Goal: Task Accomplishment & Management: Manage account settings

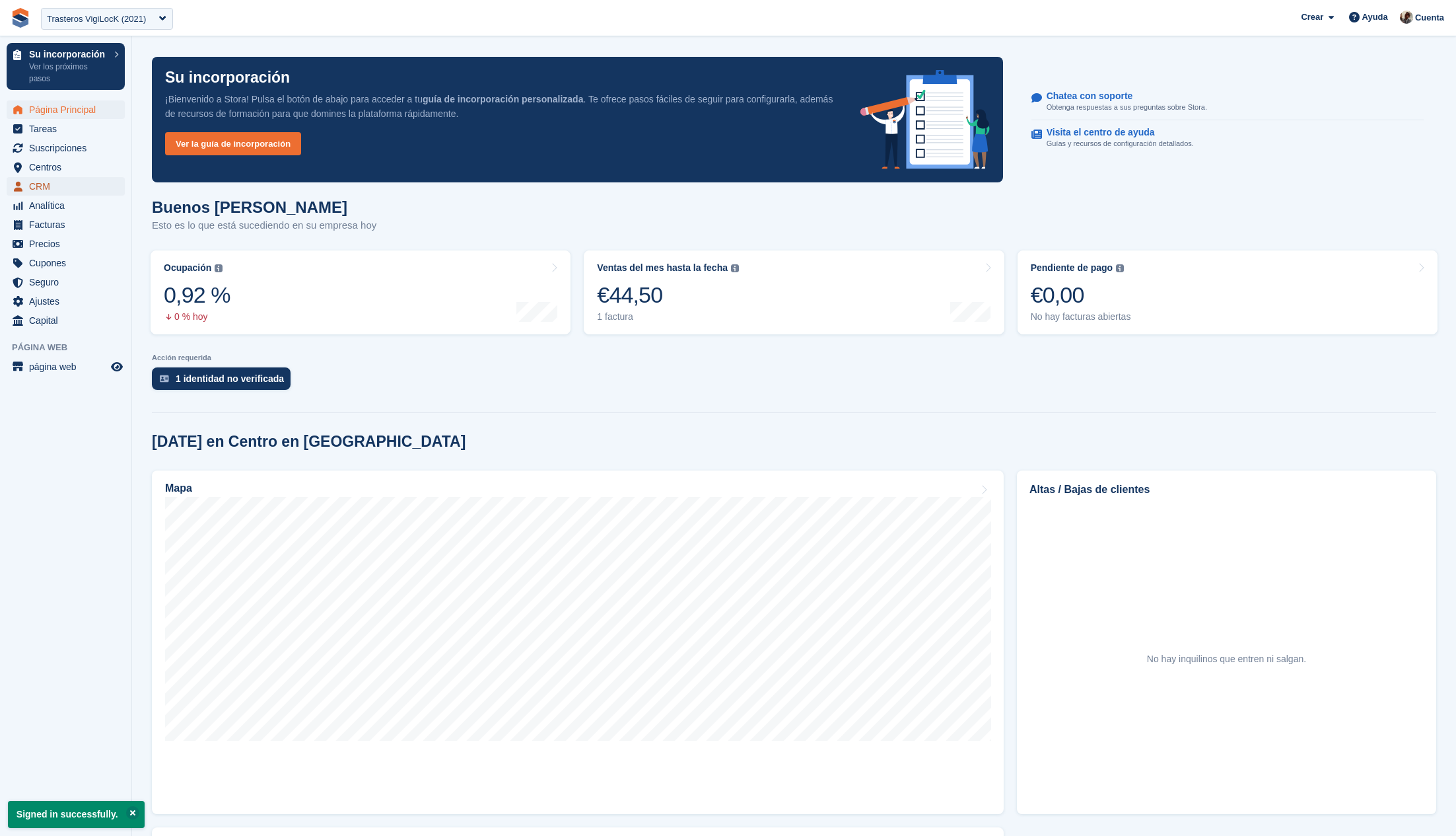
click at [79, 186] on span "CRM" at bounding box center [68, 186] width 79 height 18
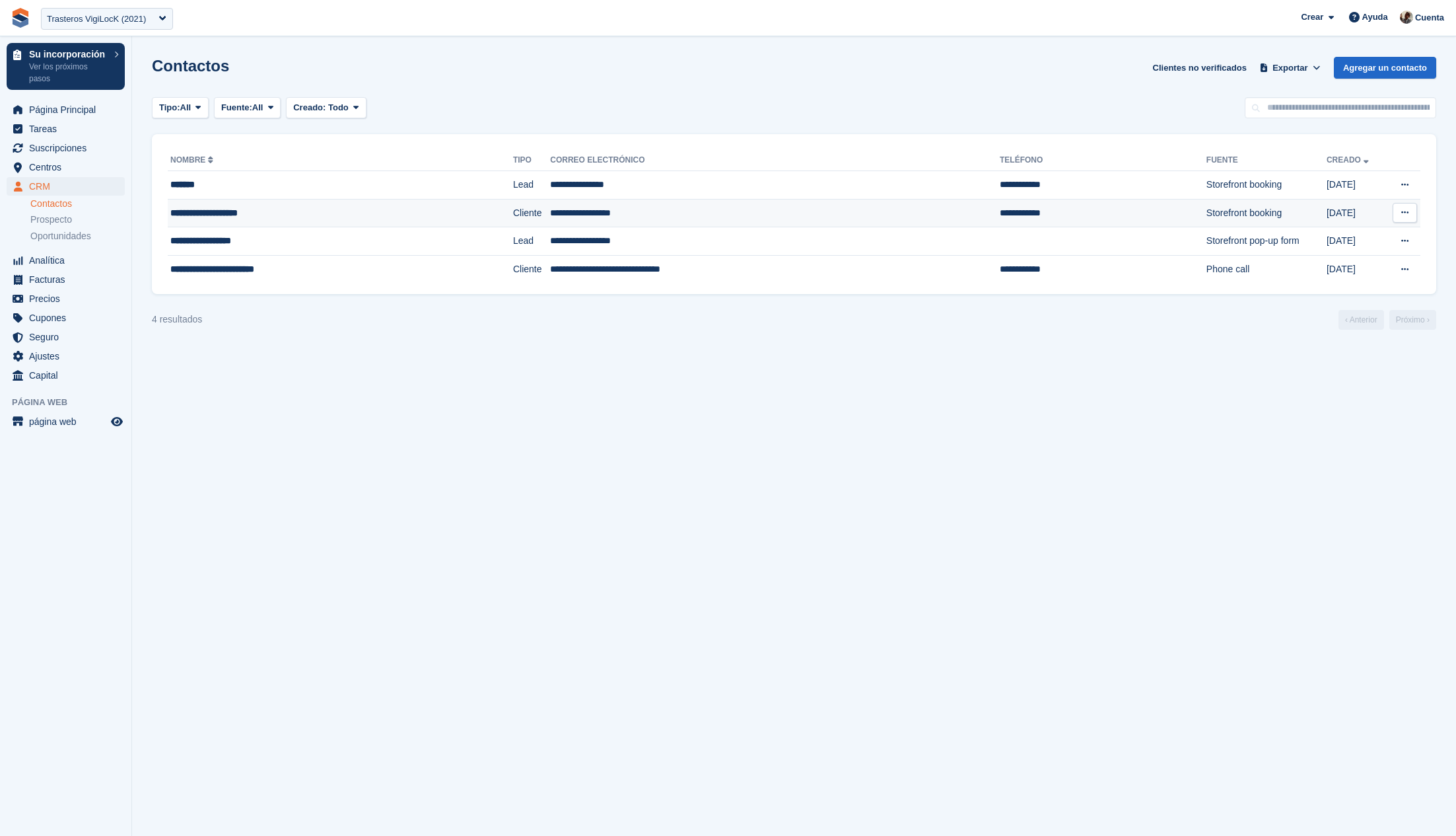
click at [344, 199] on td "**********" at bounding box center [340, 213] width 345 height 28
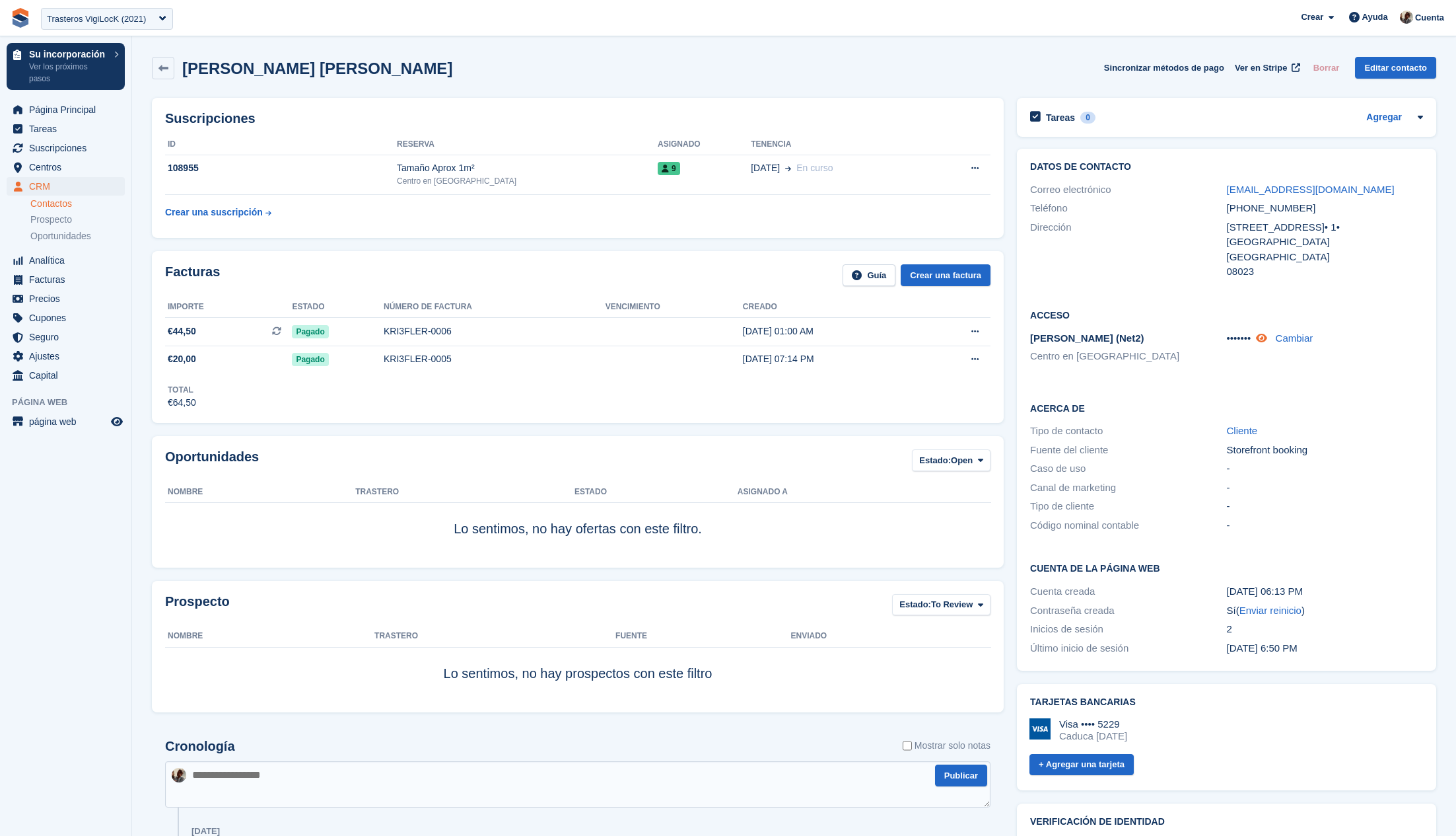
click at [1268, 341] on icon at bounding box center [1262, 338] width 12 height 10
click at [68, 168] on span "Centros" at bounding box center [68, 167] width 79 height 18
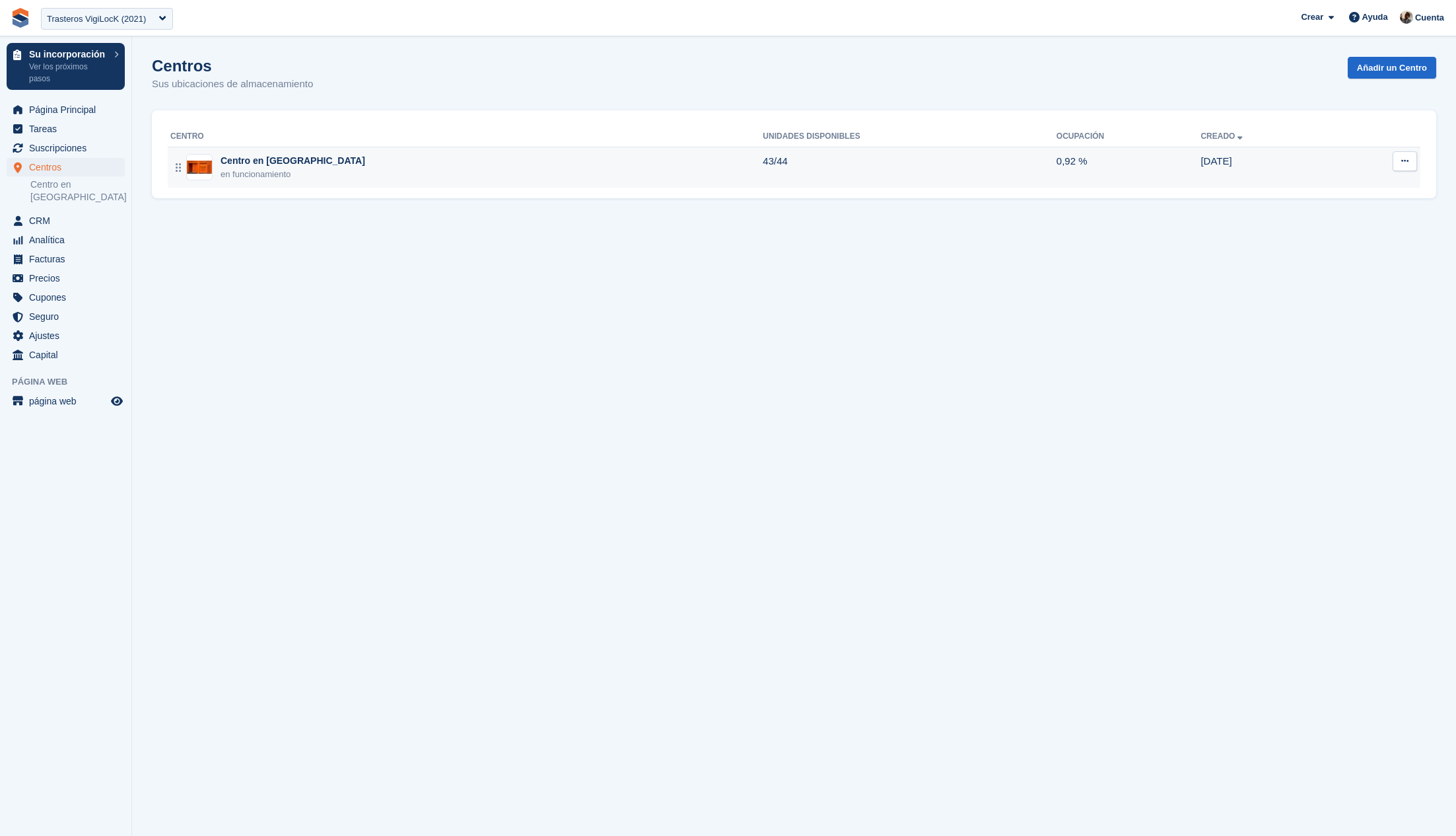
click at [1410, 157] on button at bounding box center [1405, 161] width 24 height 20
click at [1366, 192] on p "Editar centro" at bounding box center [1354, 187] width 115 height 17
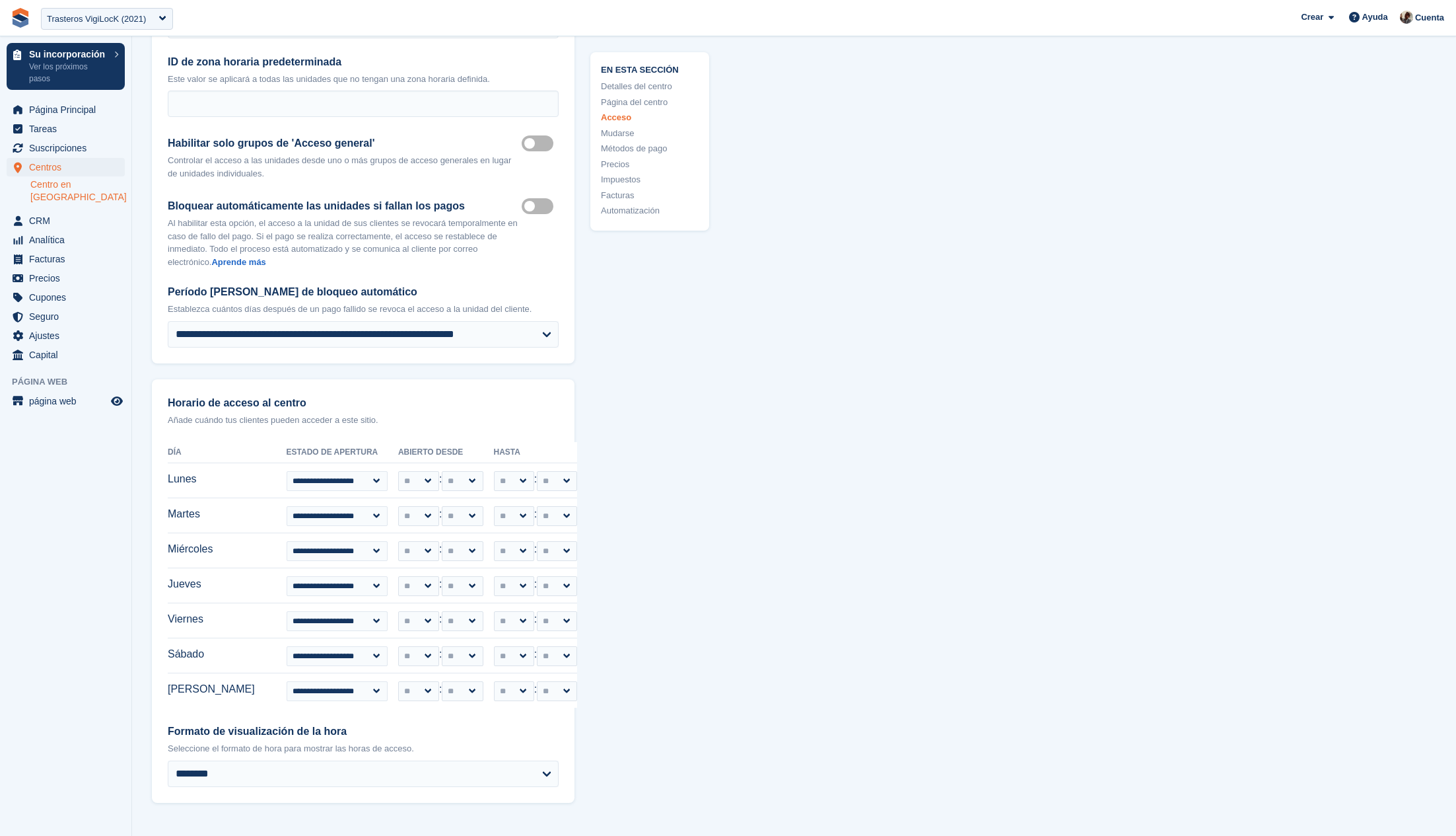
scroll to position [3206, 0]
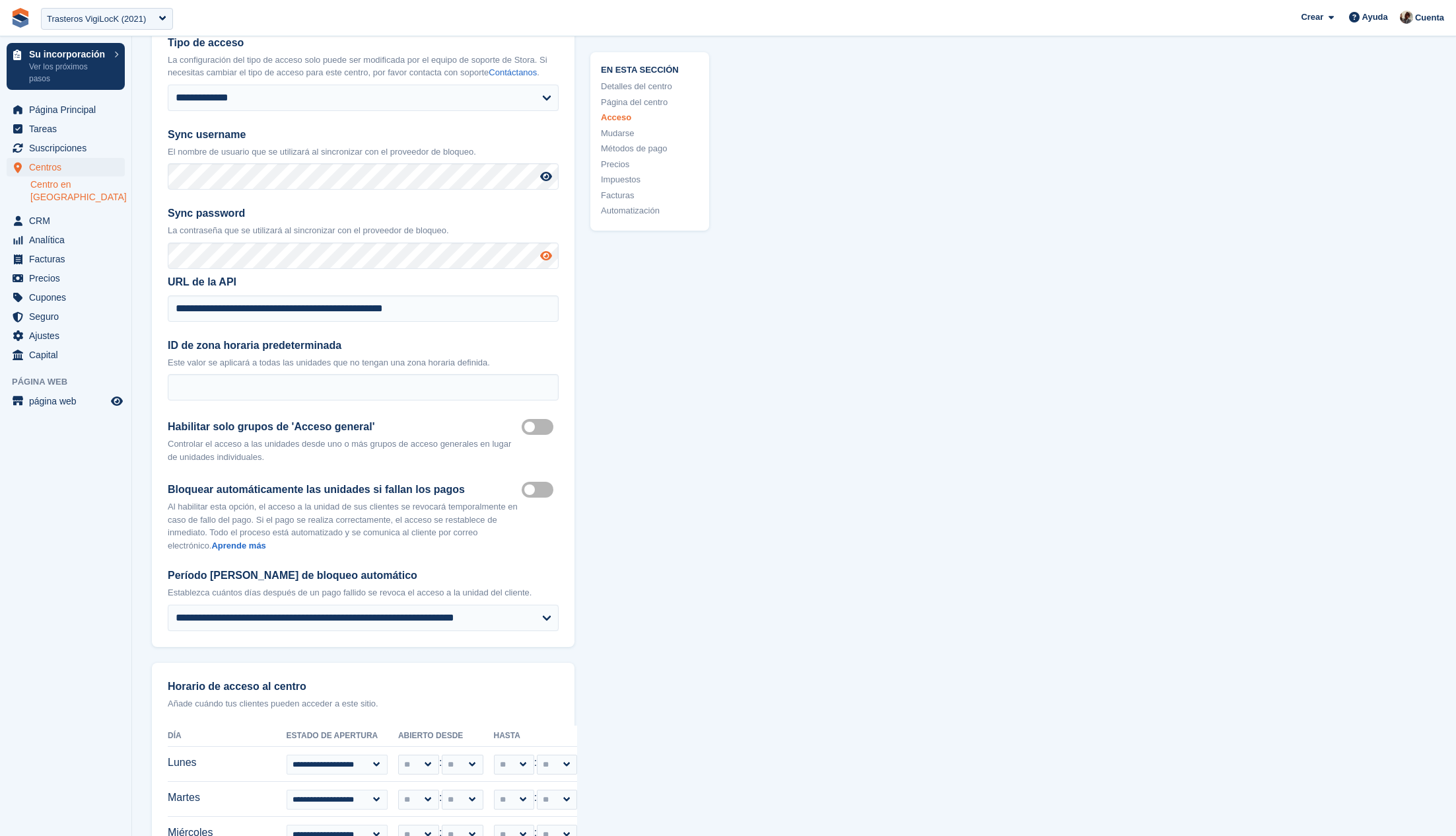
click at [546, 251] on icon at bounding box center [546, 256] width 12 height 11
click at [551, 173] on icon at bounding box center [546, 176] width 12 height 11
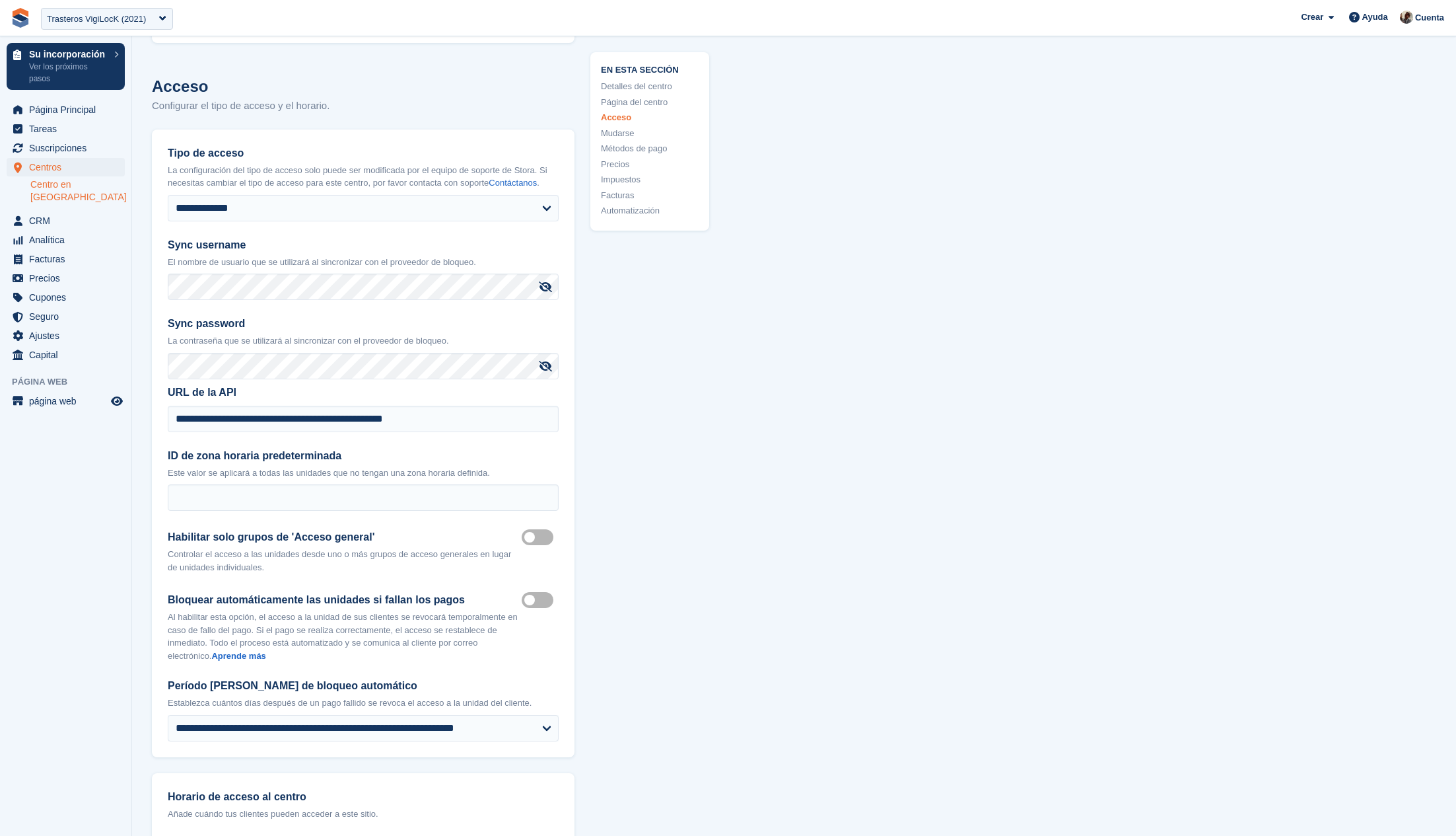
scroll to position [3094, 0]
click at [87, 212] on span "CRM" at bounding box center [68, 221] width 79 height 18
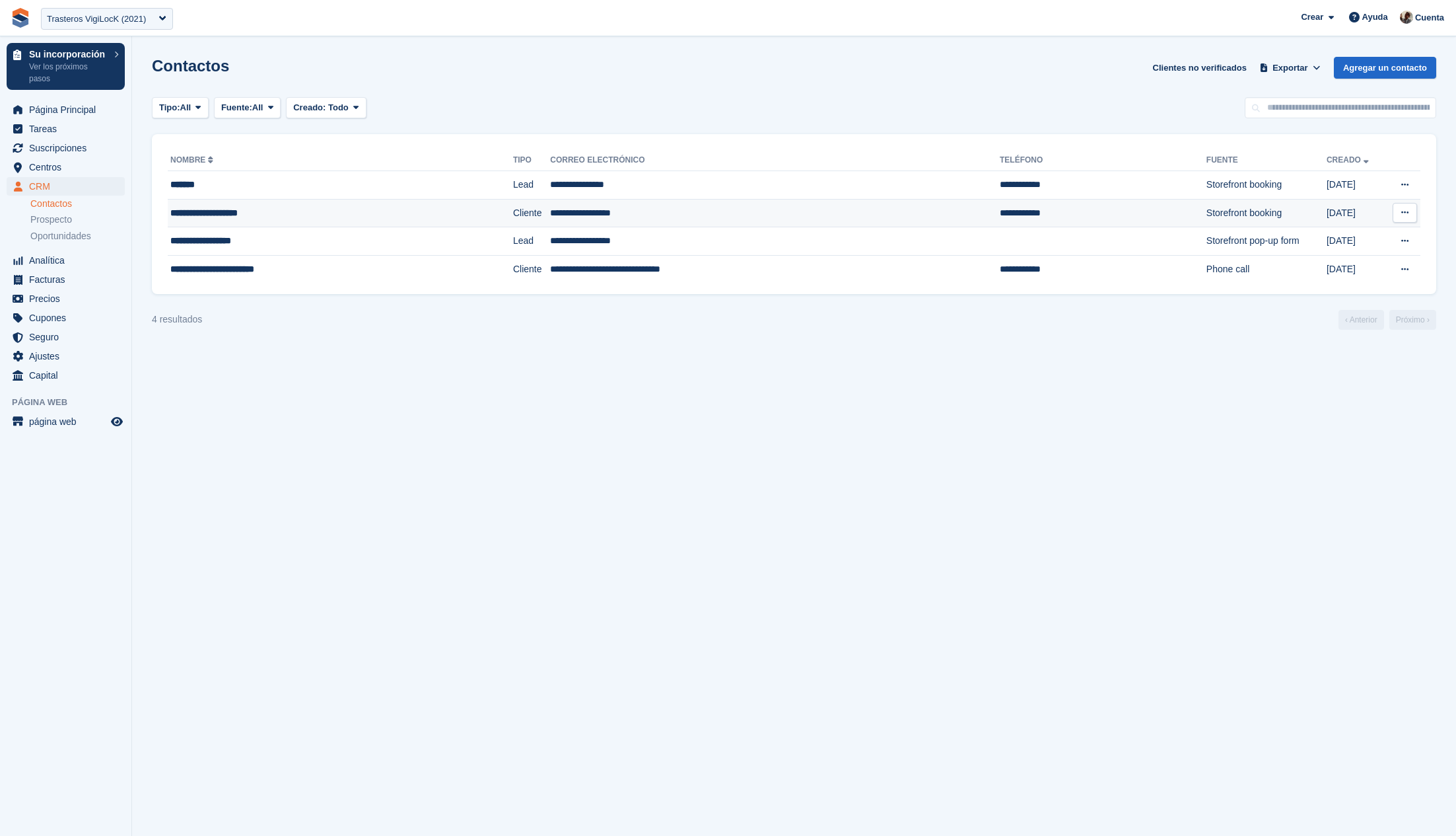
click at [301, 209] on div "**********" at bounding box center [302, 213] width 265 height 14
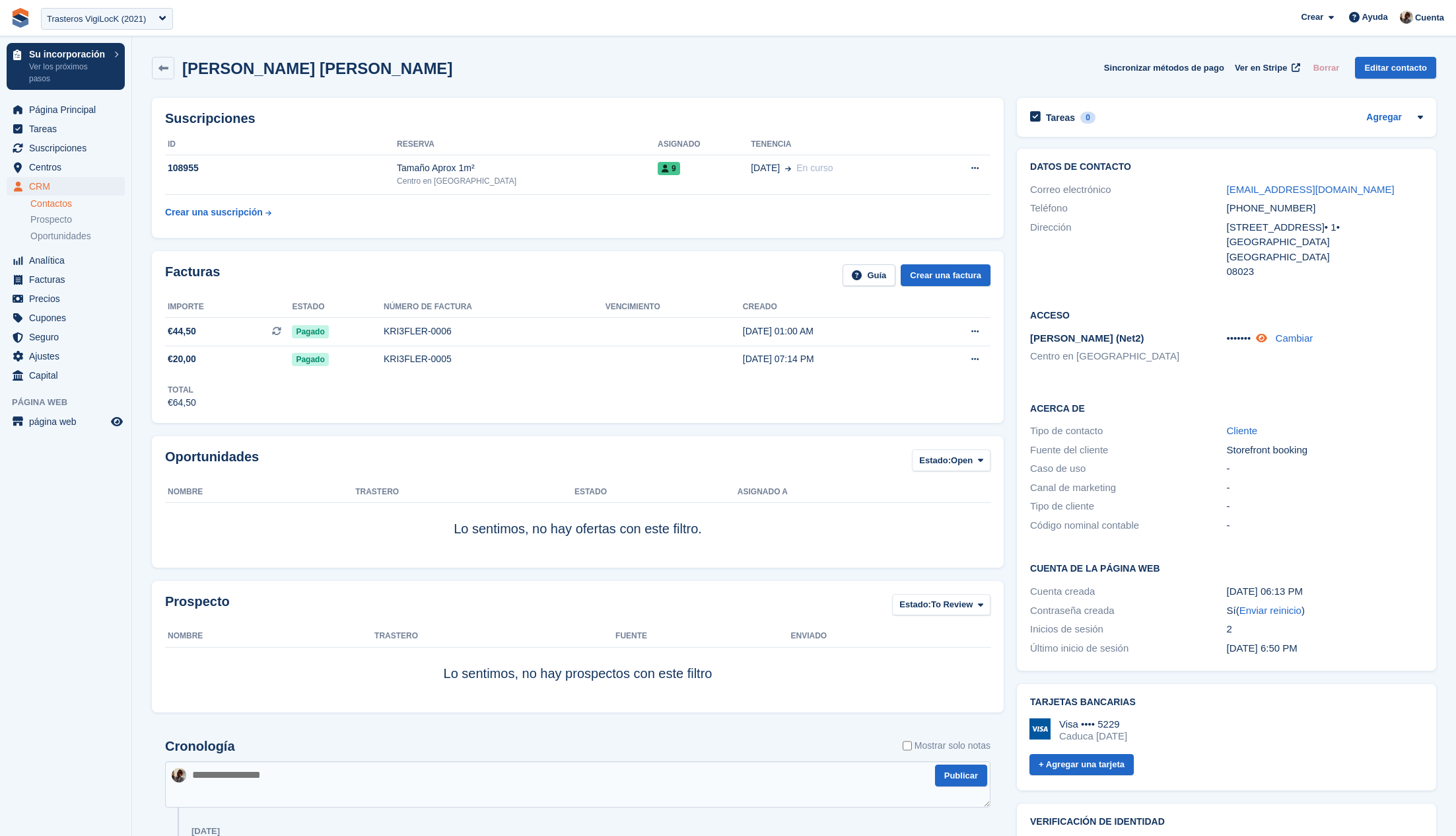
click at [1268, 340] on icon at bounding box center [1262, 338] width 12 height 10
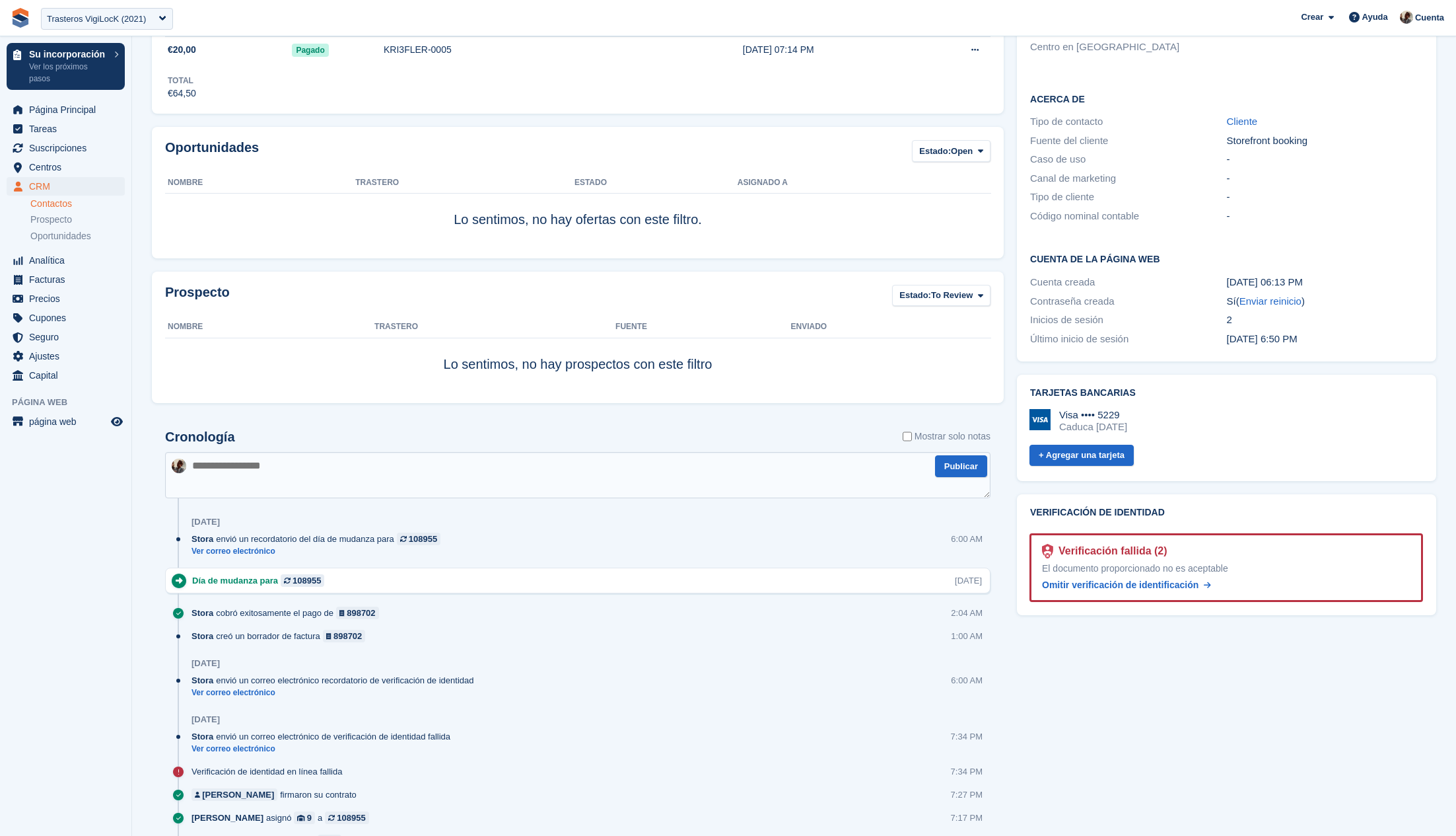
scroll to position [348, 0]
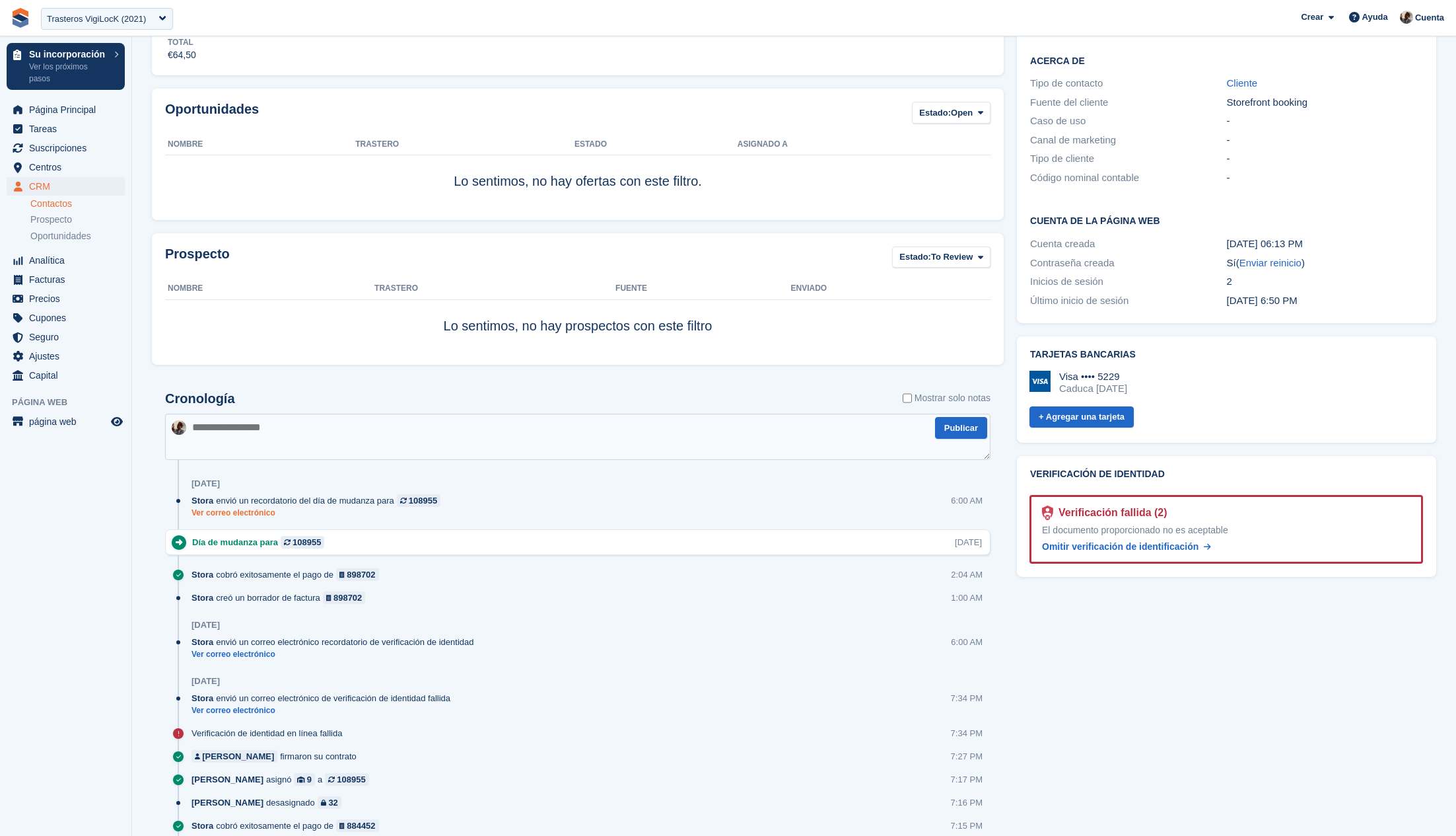
click at [254, 510] on link "Ver correo electrónico" at bounding box center [320, 513] width 256 height 12
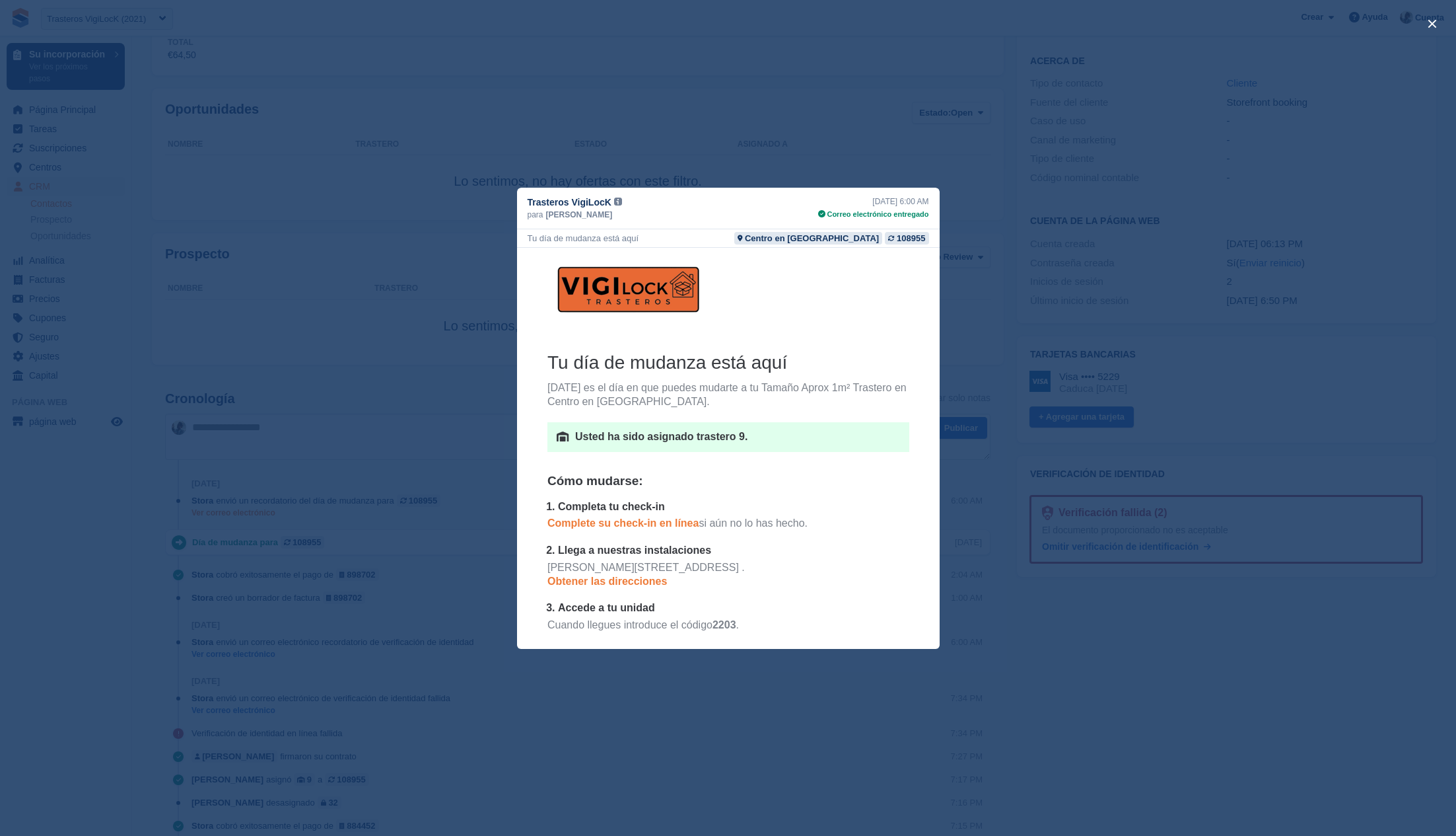
scroll to position [0, 0]
click at [1032, 597] on div "close" at bounding box center [728, 418] width 1456 height 836
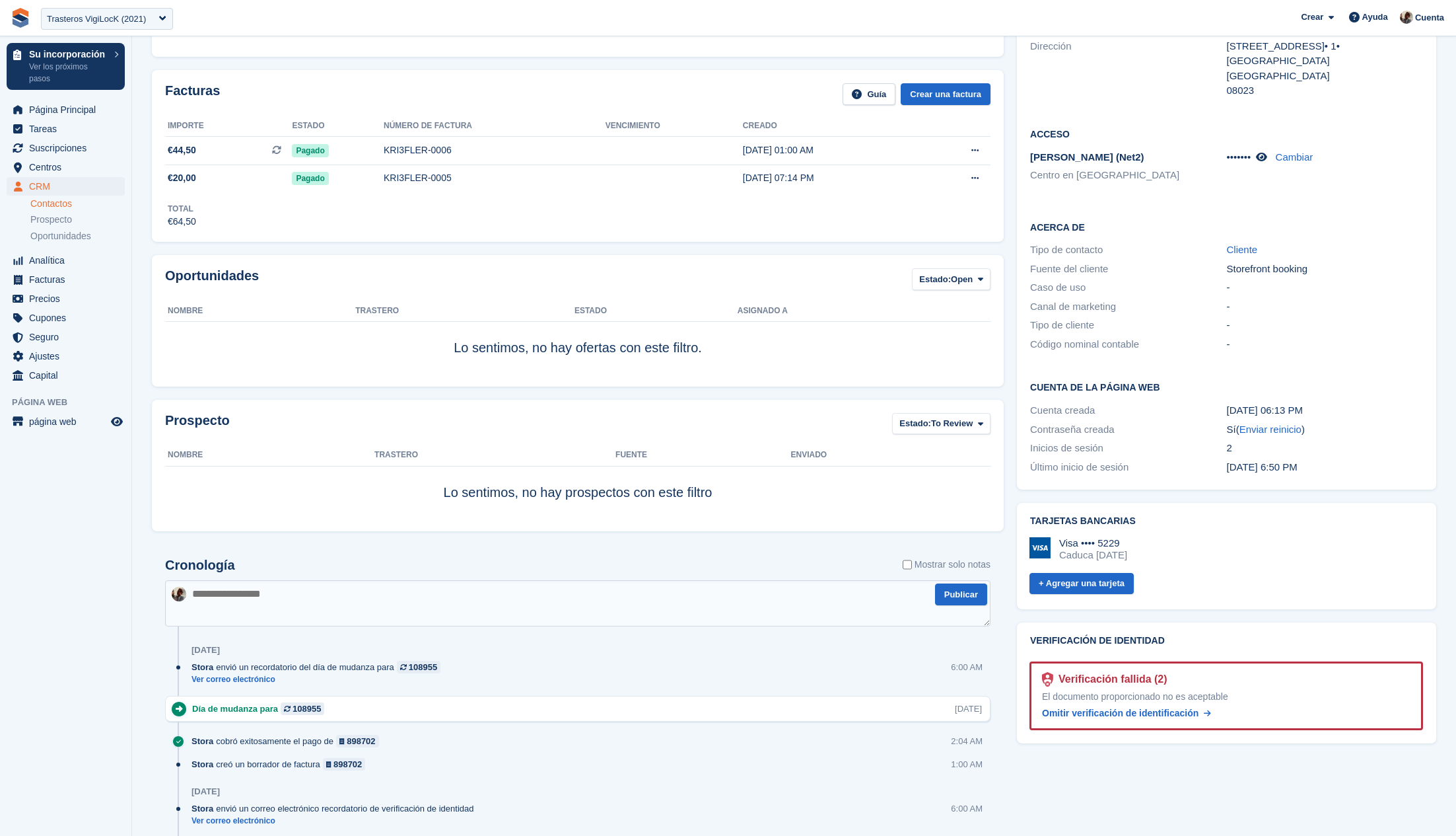
scroll to position [185, 0]
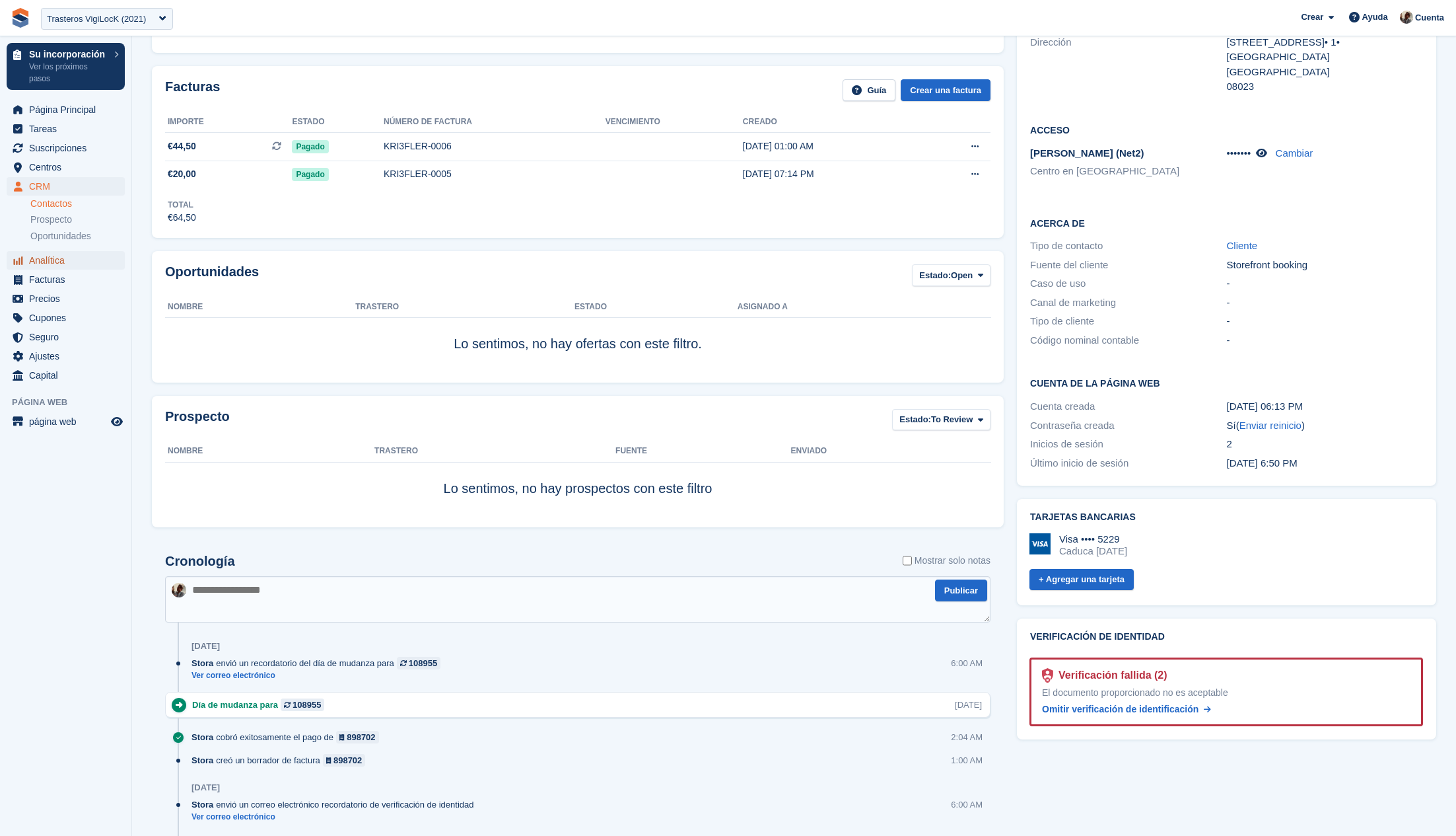
click at [95, 266] on span "Analítica" at bounding box center [68, 260] width 79 height 18
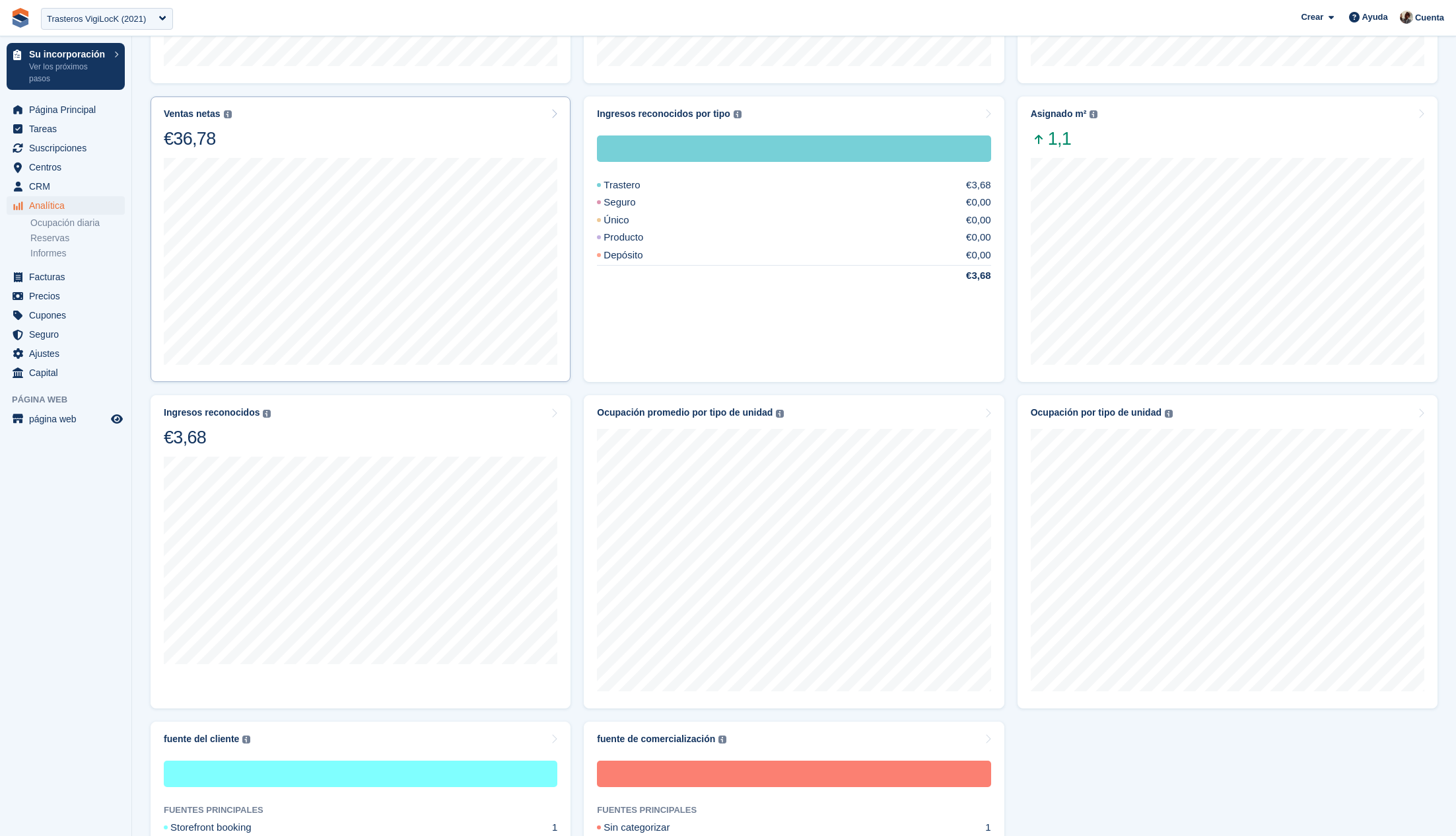
scroll to position [337, 0]
click at [72, 183] on span "CRM" at bounding box center [68, 186] width 79 height 18
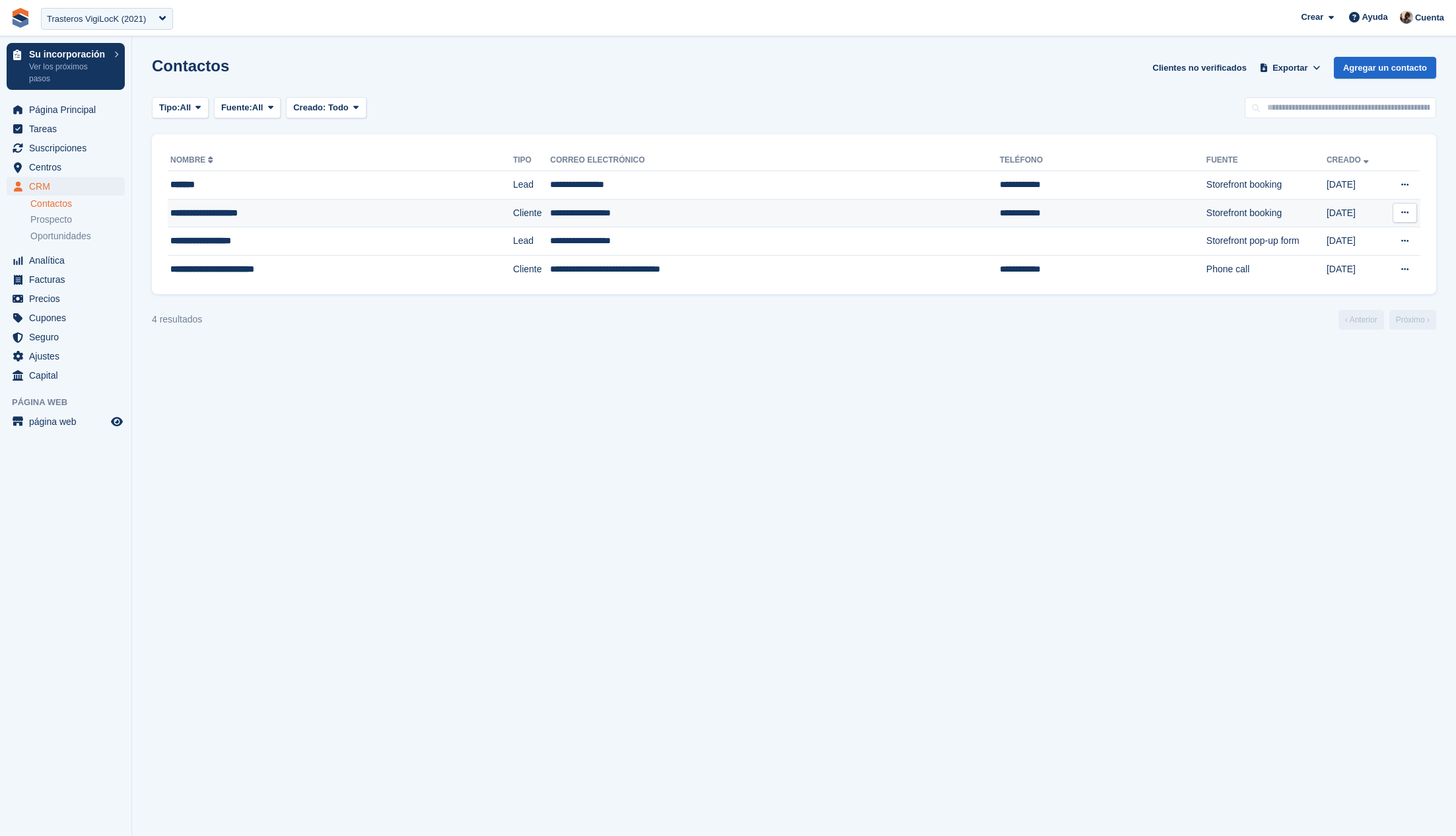
click at [586, 204] on td "**********" at bounding box center [775, 213] width 450 height 28
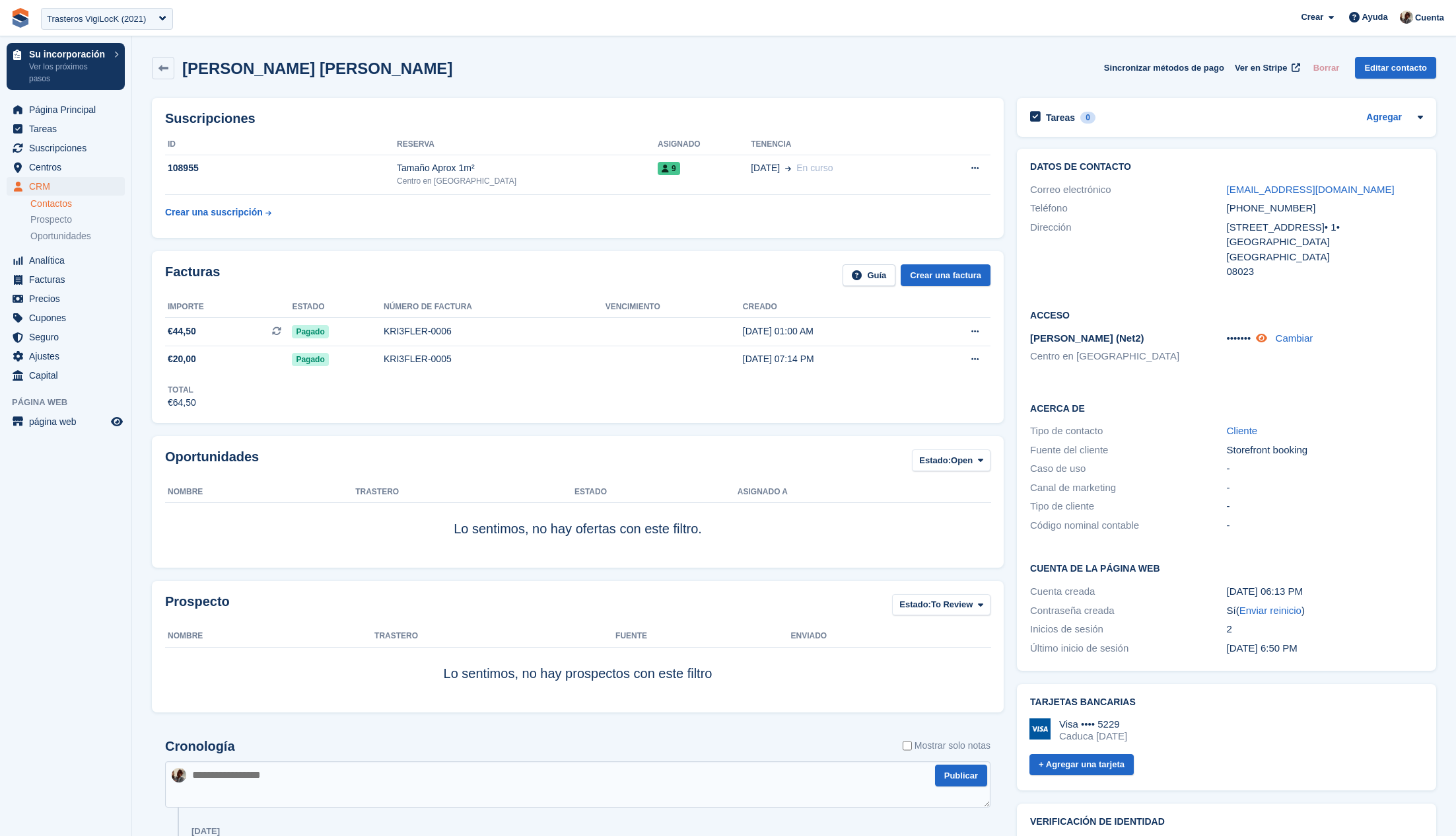
click at [1265, 339] on icon at bounding box center [1262, 338] width 12 height 10
click at [1366, 493] on div "-" at bounding box center [1325, 487] width 196 height 15
click at [1265, 337] on icon at bounding box center [1260, 338] width 12 height 10
click at [105, 24] on div "Trasteros VigiLocK (2021)" at bounding box center [95, 19] width 99 height 13
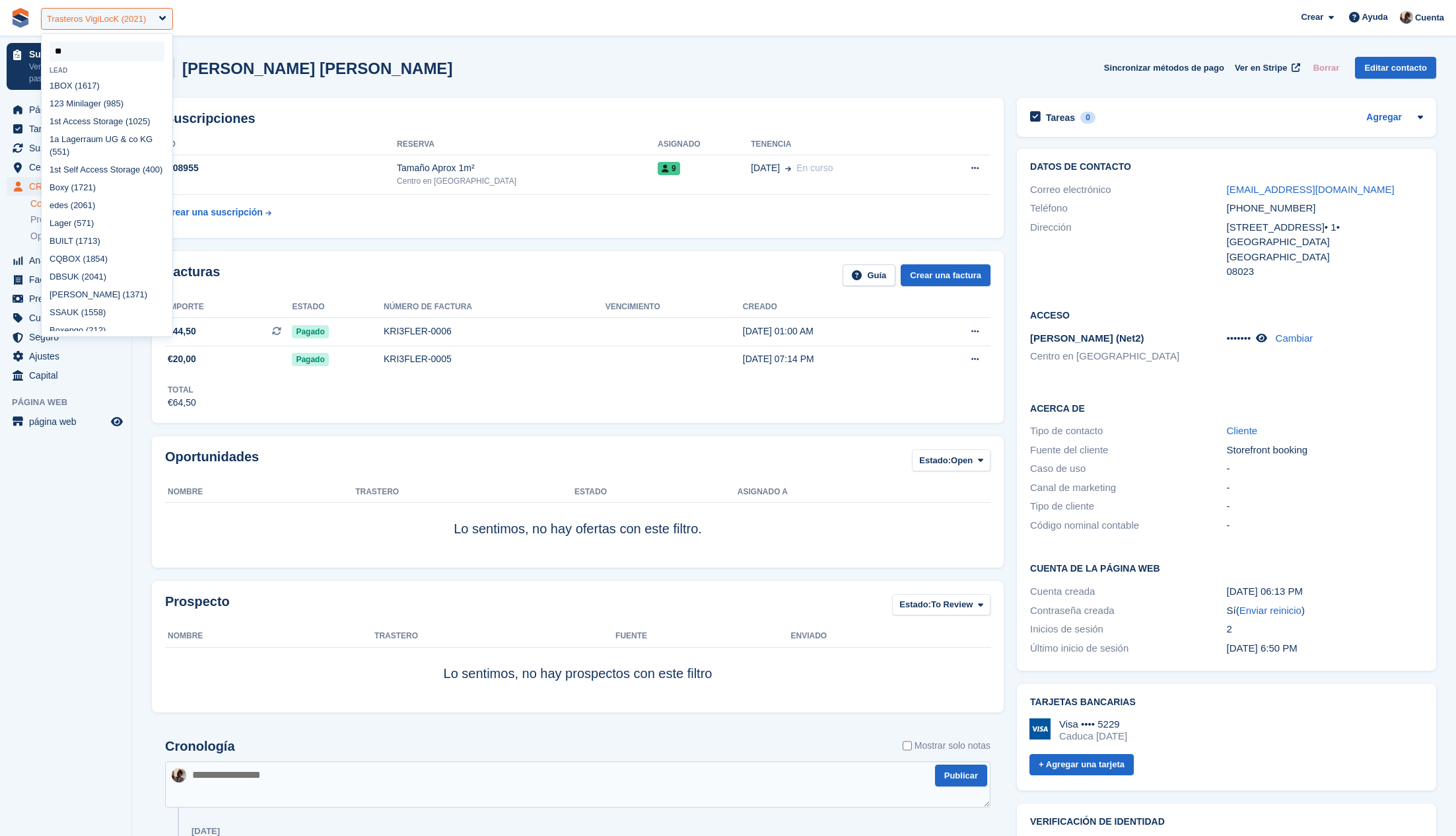
type input "***"
select select "****"
